Goal: Task Accomplishment & Management: Manage account settings

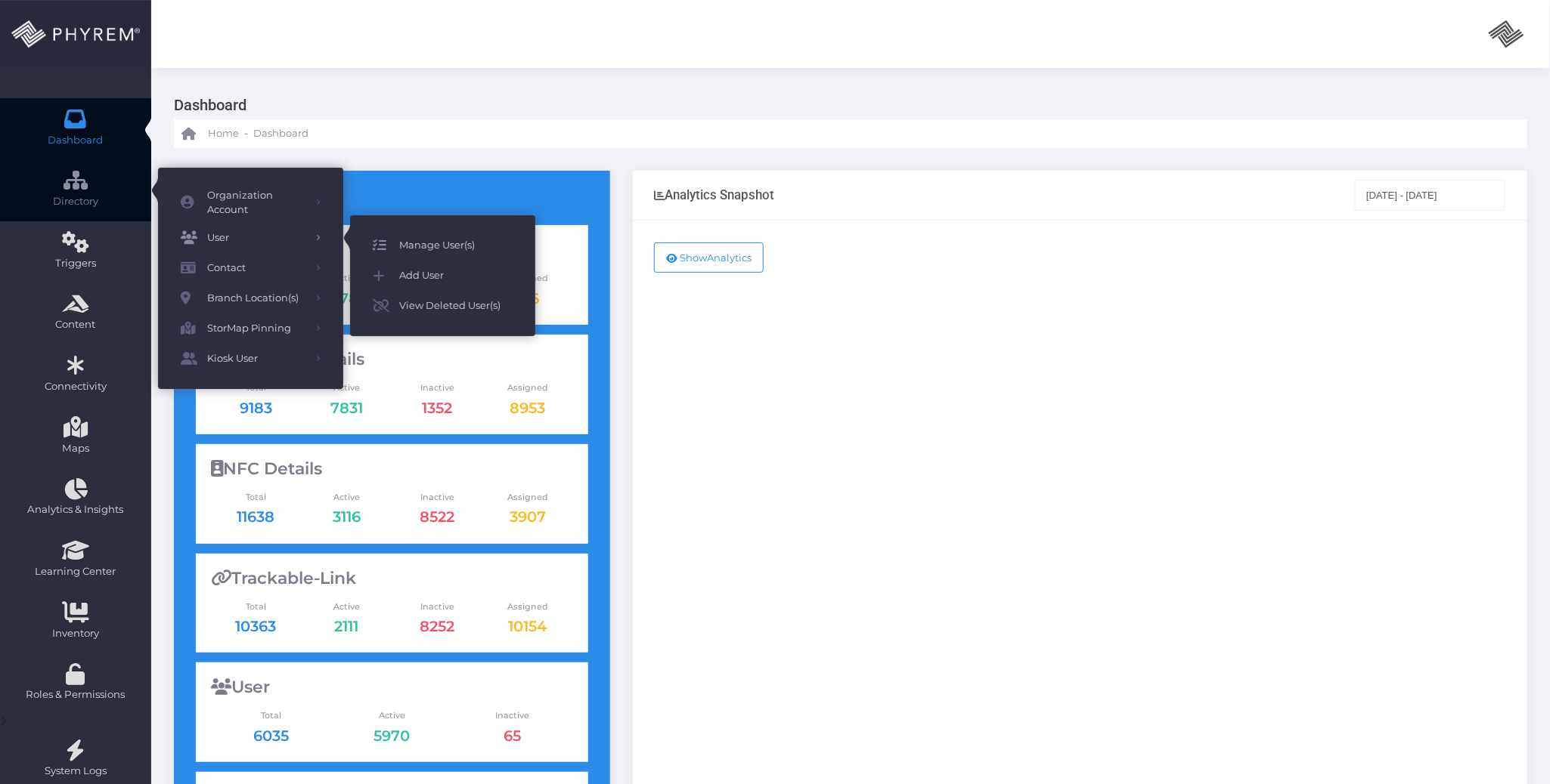
click at [421, 245] on span "Manage User(s)" at bounding box center [456, 245] width 114 height 20
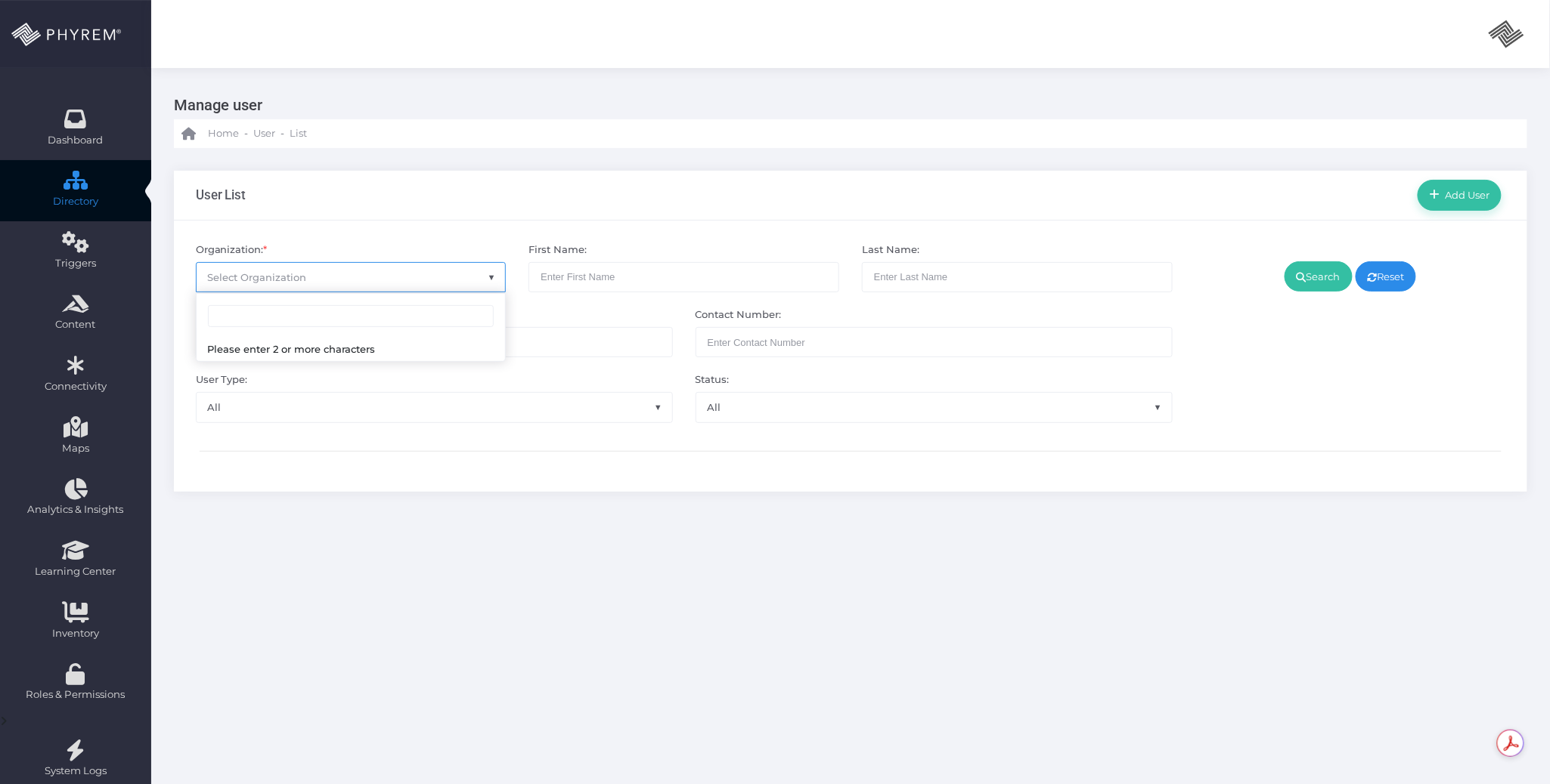
click at [372, 279] on span "Select Organization" at bounding box center [351, 277] width 309 height 29
type input "[PERSON_NAME]"
drag, startPoint x: 391, startPoint y: 345, endPoint x: 408, endPoint y: 358, distance: 21.4
select select "4807"
click at [1304, 284] on link "Search" at bounding box center [1318, 276] width 68 height 30
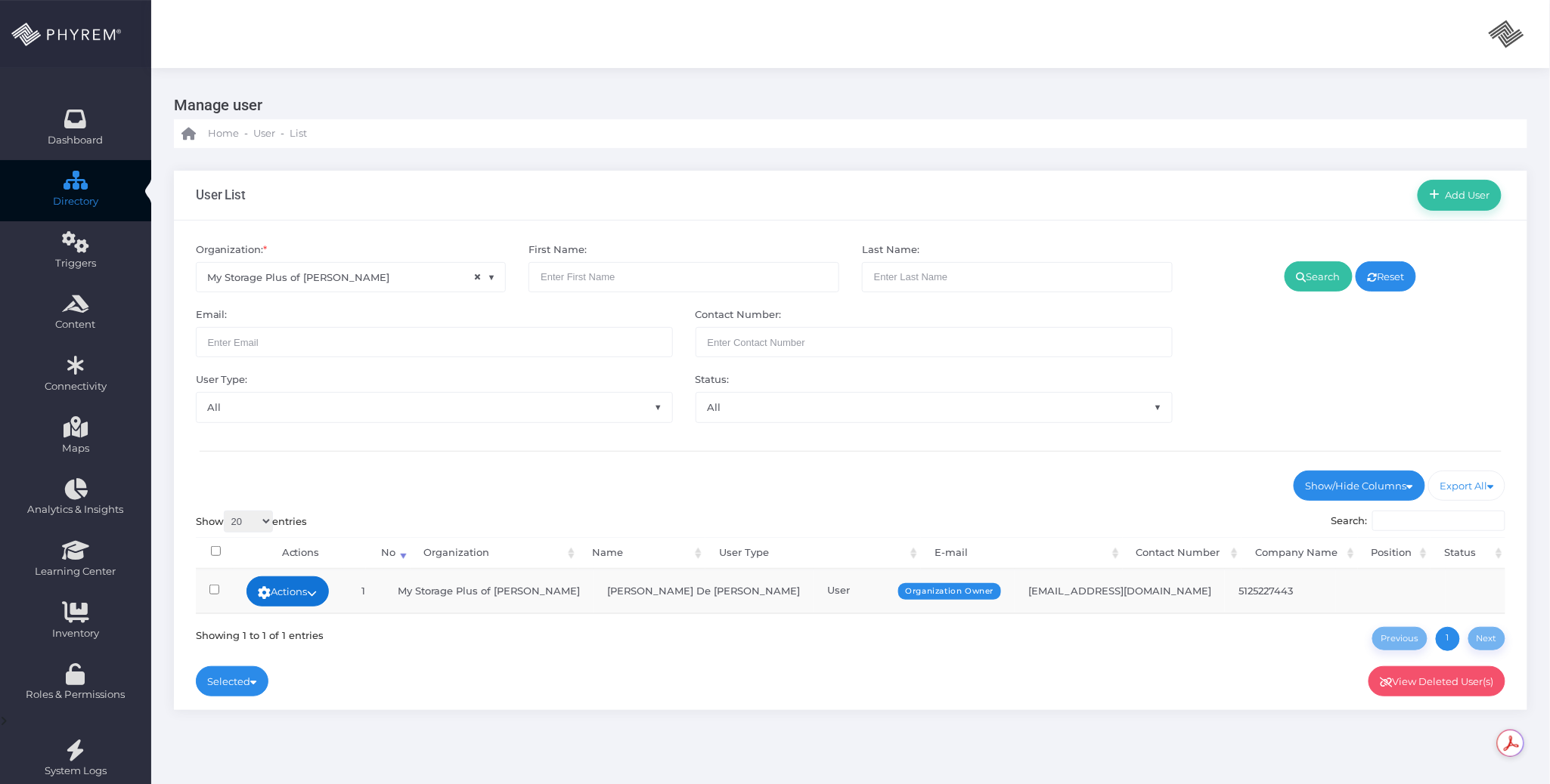
click at [317, 593] on icon at bounding box center [312, 593] width 10 height 0
click at [313, 702] on link "Sign In" at bounding box center [297, 707] width 98 height 29
